Goal: Navigation & Orientation: Understand site structure

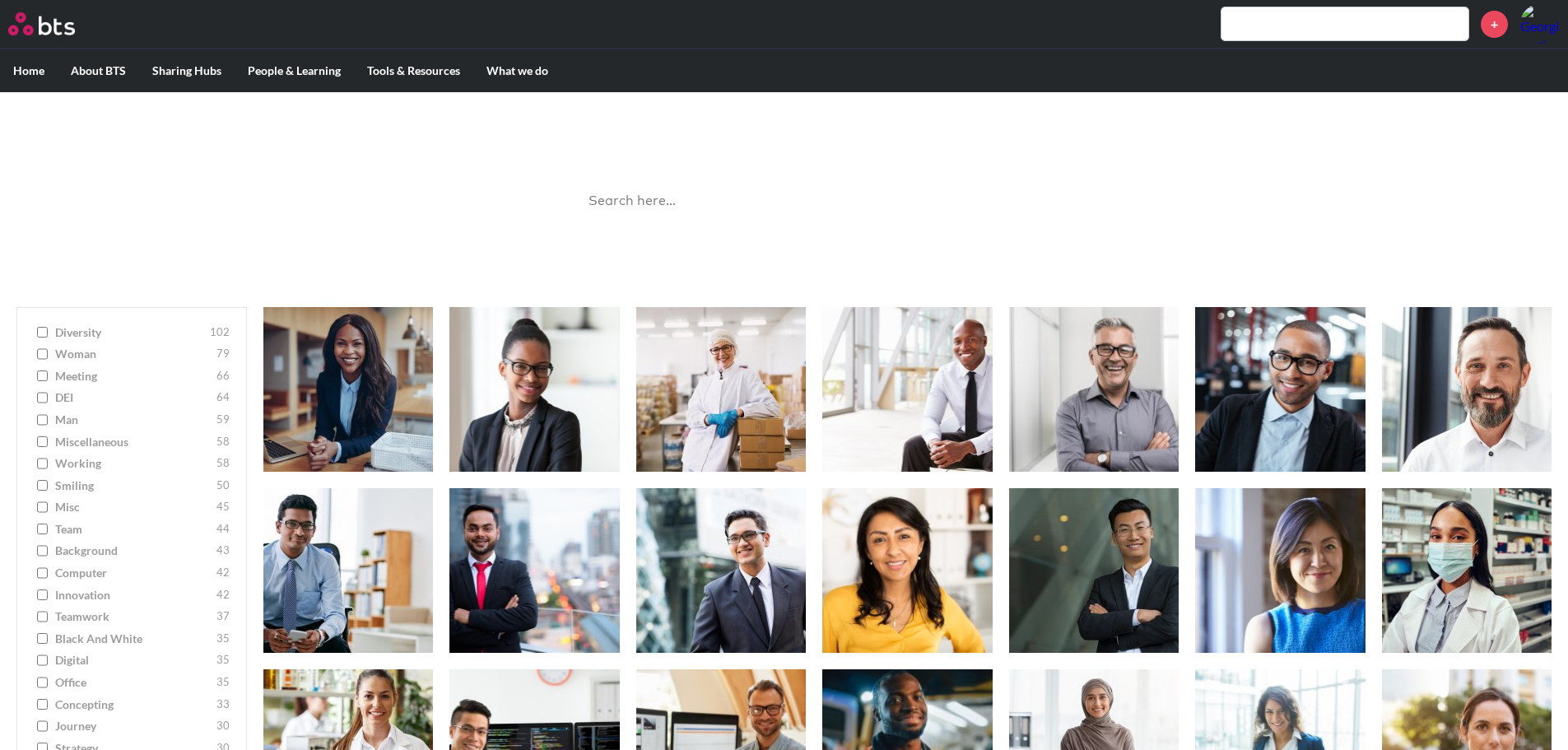
click at [26, 65] on label "Home" at bounding box center [28, 71] width 58 height 43
click at [0, 0] on input "Home" at bounding box center [0, 0] width 0 height 0
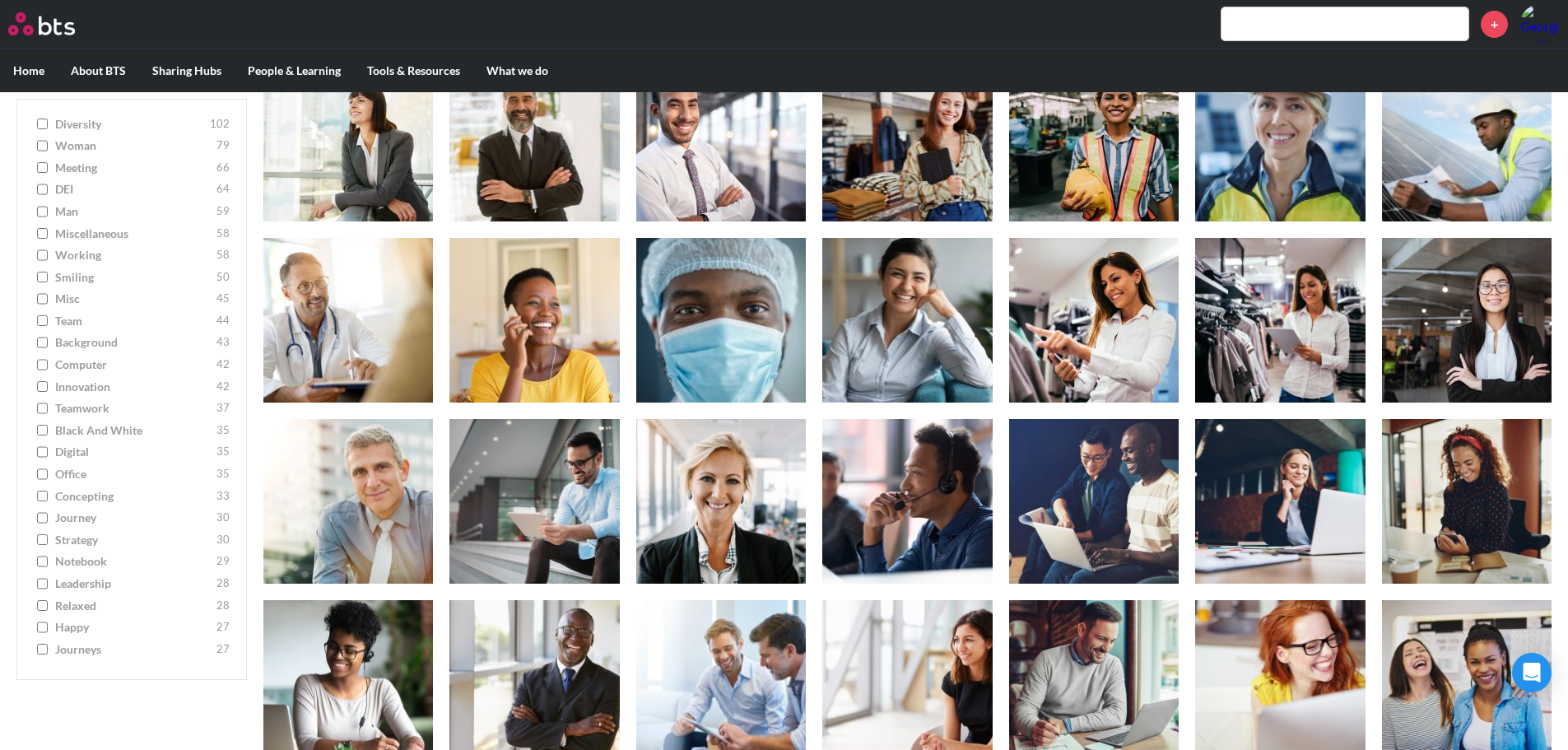
scroll to position [1070, 0]
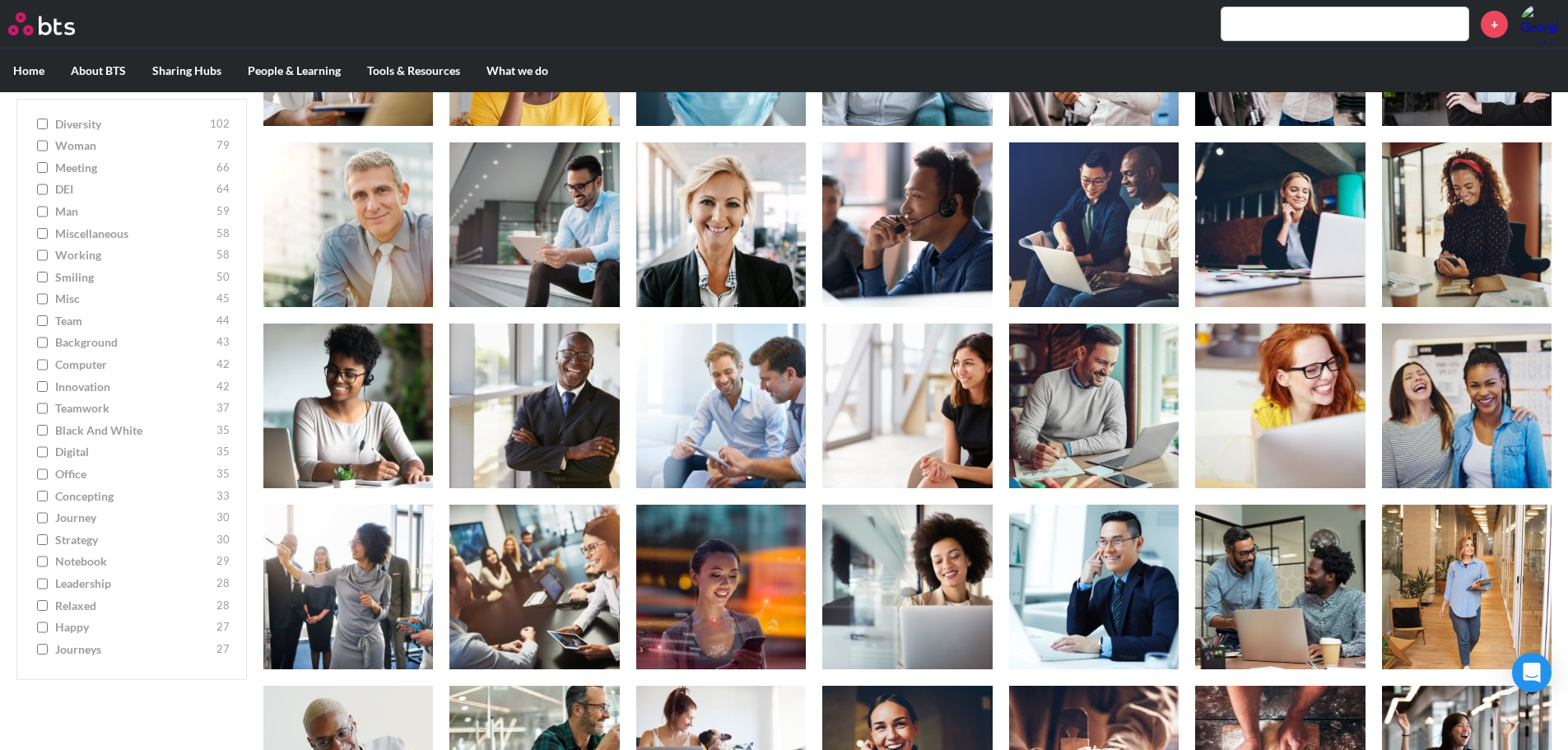
click at [1519, 21] on div "+" at bounding box center [832, 24] width 1454 height 40
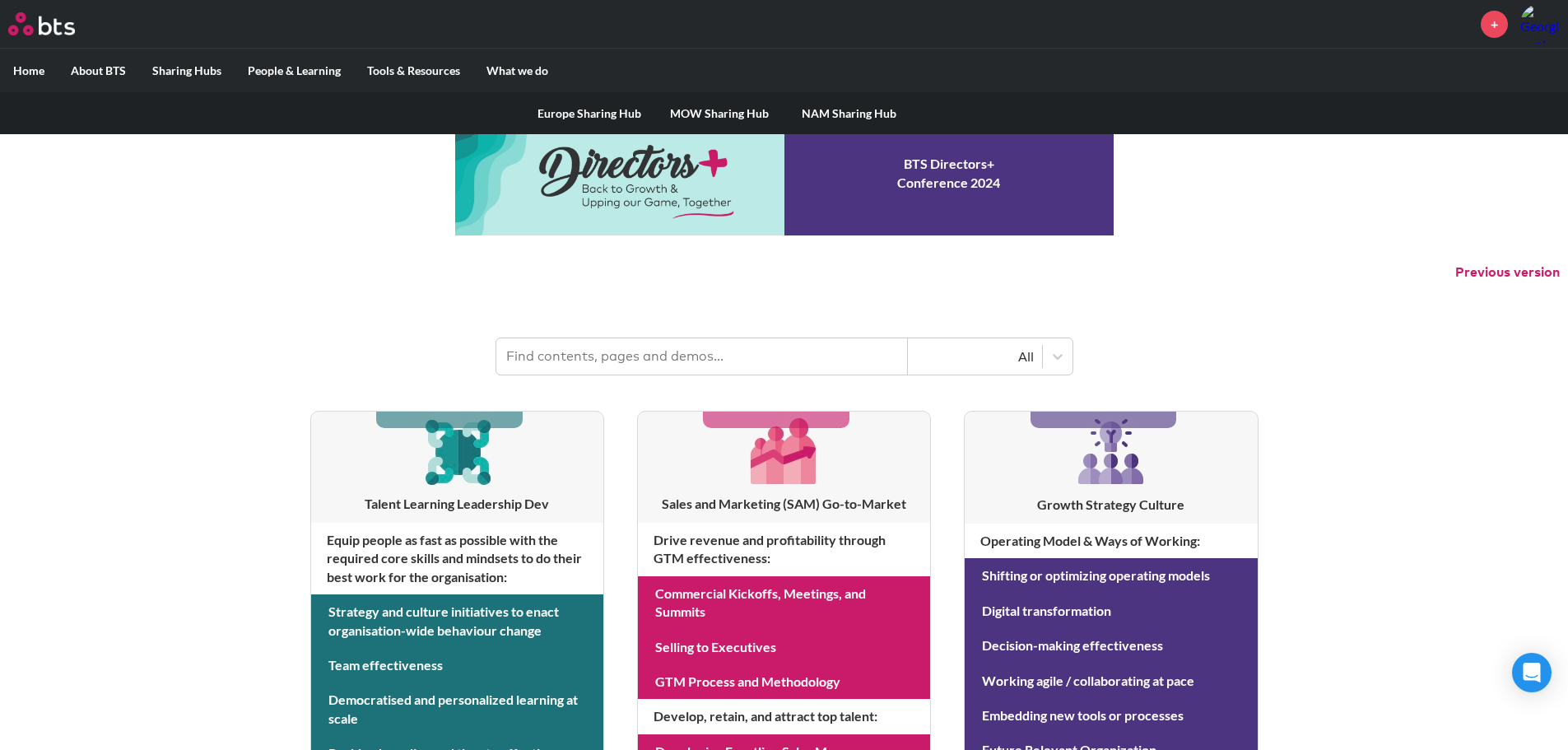
click at [183, 65] on label "Sharing Hubs" at bounding box center [187, 71] width 96 height 43
click at [0, 0] on input "Sharing Hubs" at bounding box center [0, 0] width 0 height 0
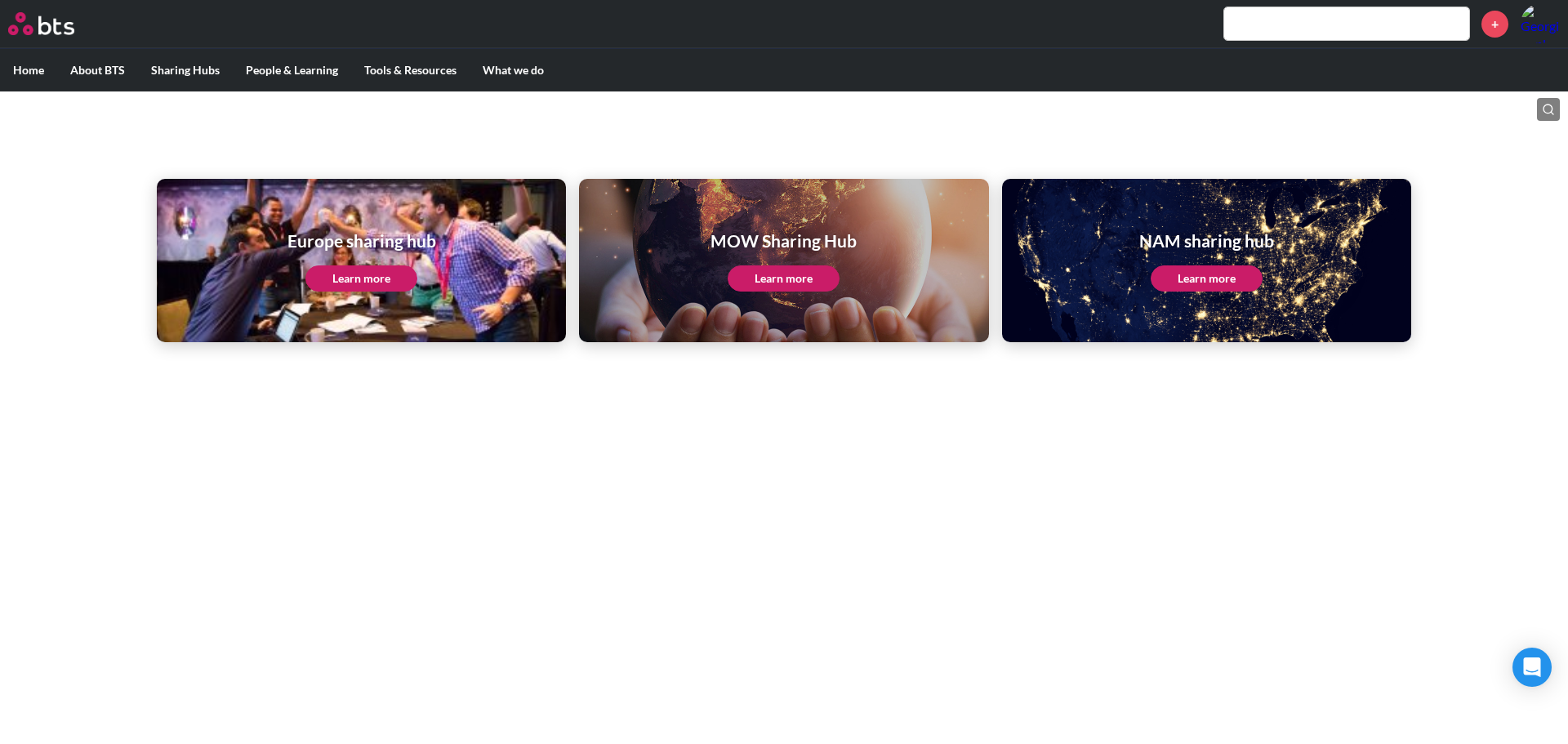
click at [26, 65] on label "Home" at bounding box center [28, 70] width 57 height 43
click at [0, 0] on input "Home" at bounding box center [0, 0] width 0 height 0
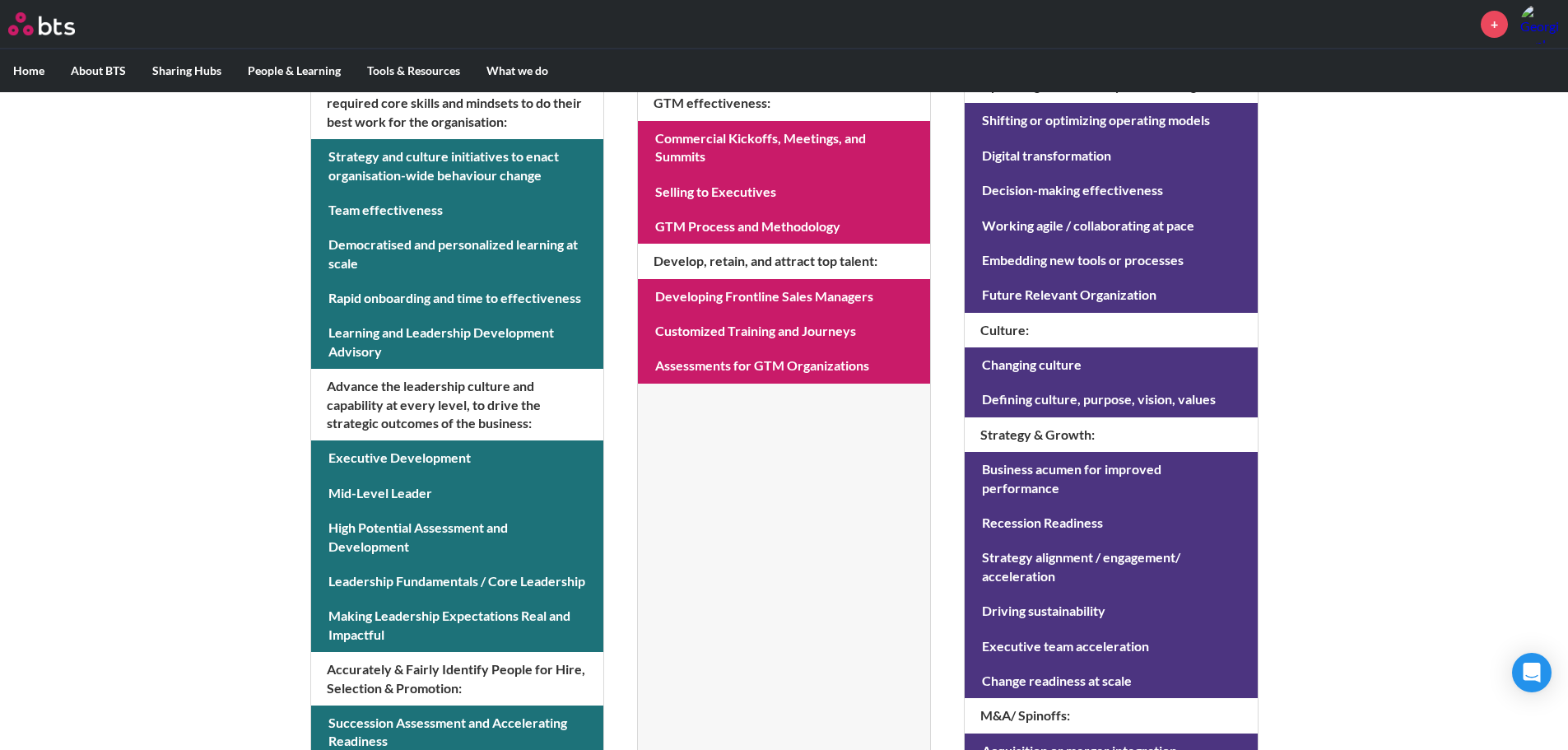
scroll to position [165, 0]
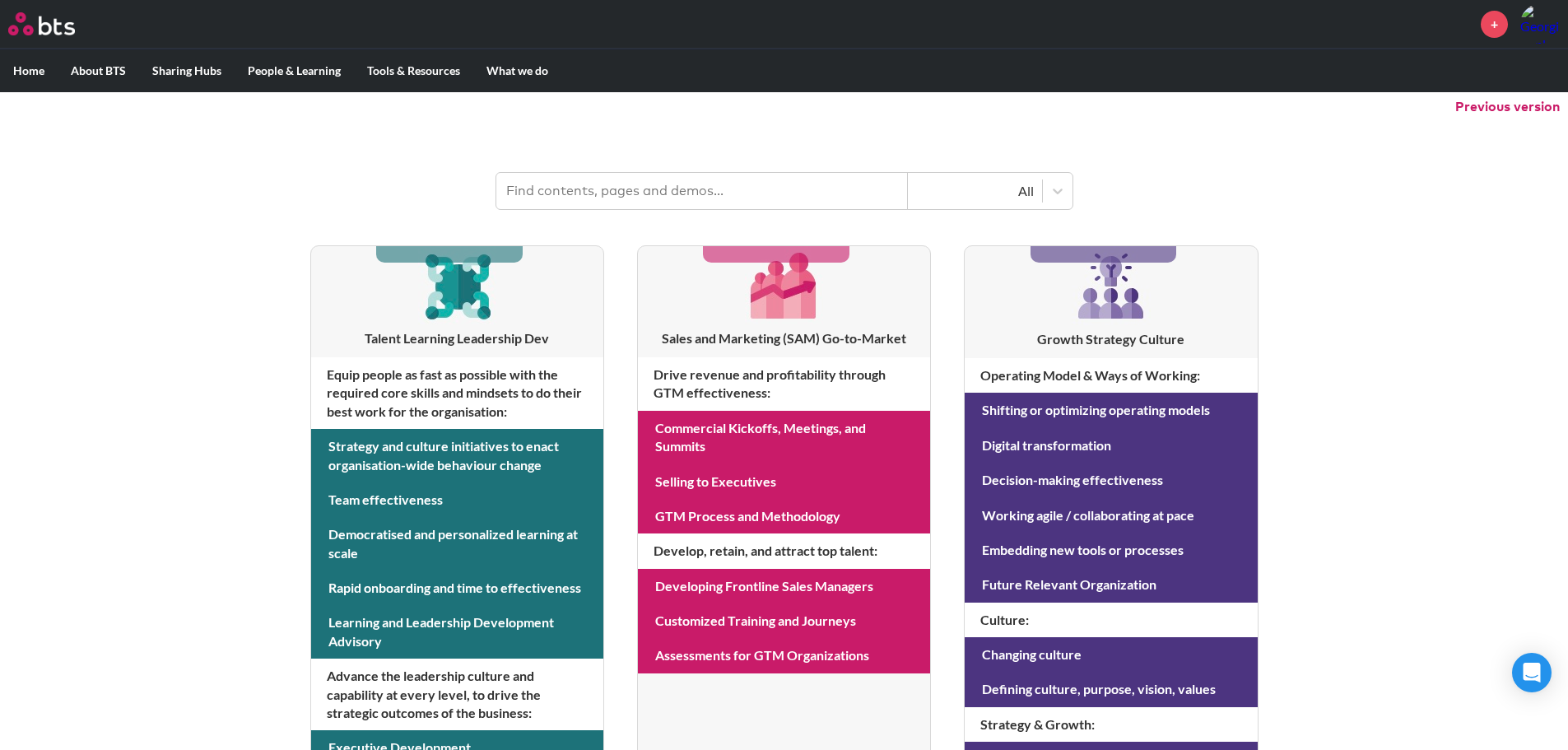
click at [830, 337] on h3 "Sales and Marketing (SAM) Go-to-Market" at bounding box center [784, 338] width 292 height 18
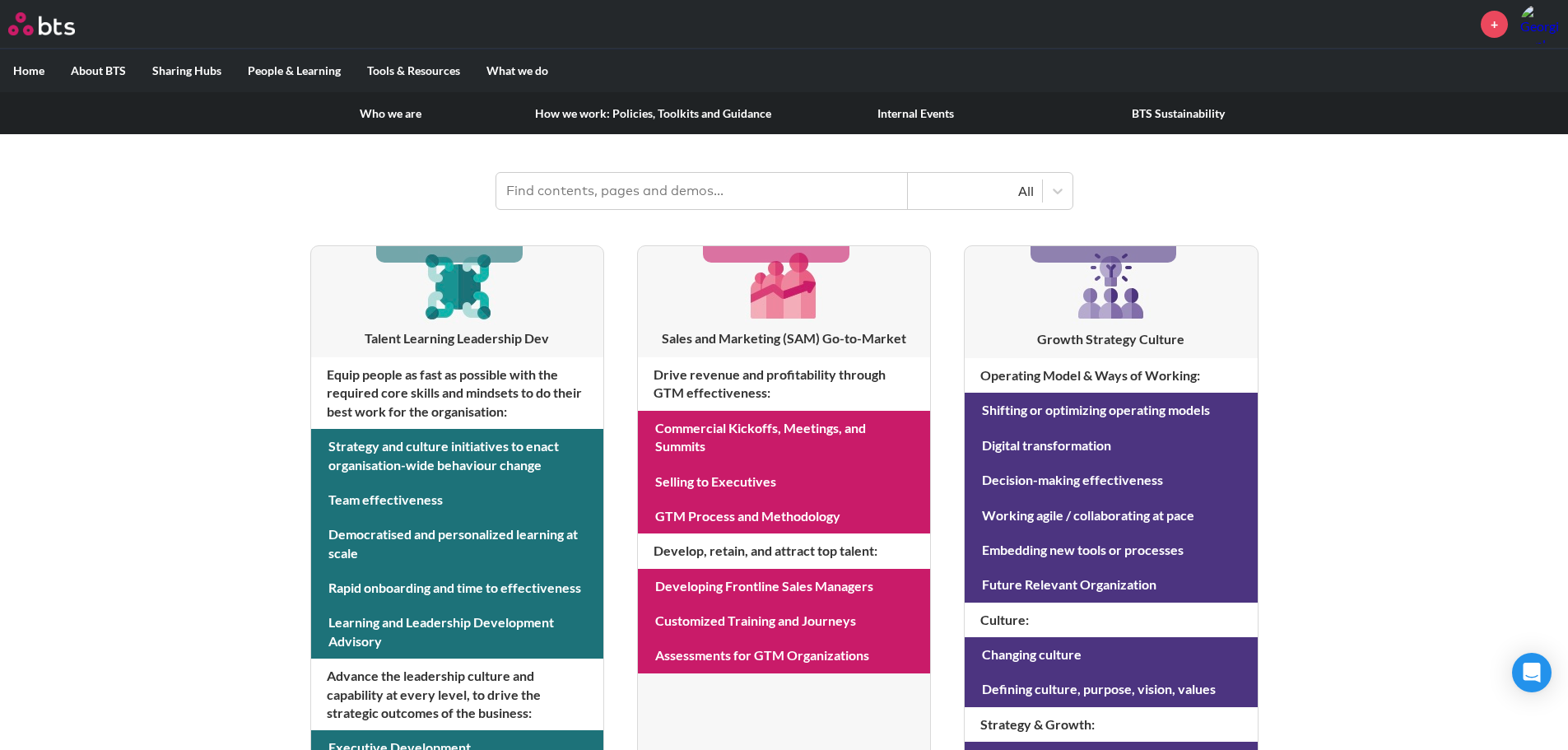
click at [78, 67] on label "About BTS" at bounding box center [98, 71] width 82 height 43
click at [0, 0] on input "About BTS" at bounding box center [0, 0] width 0 height 0
